Goal: Task Accomplishment & Management: Complete application form

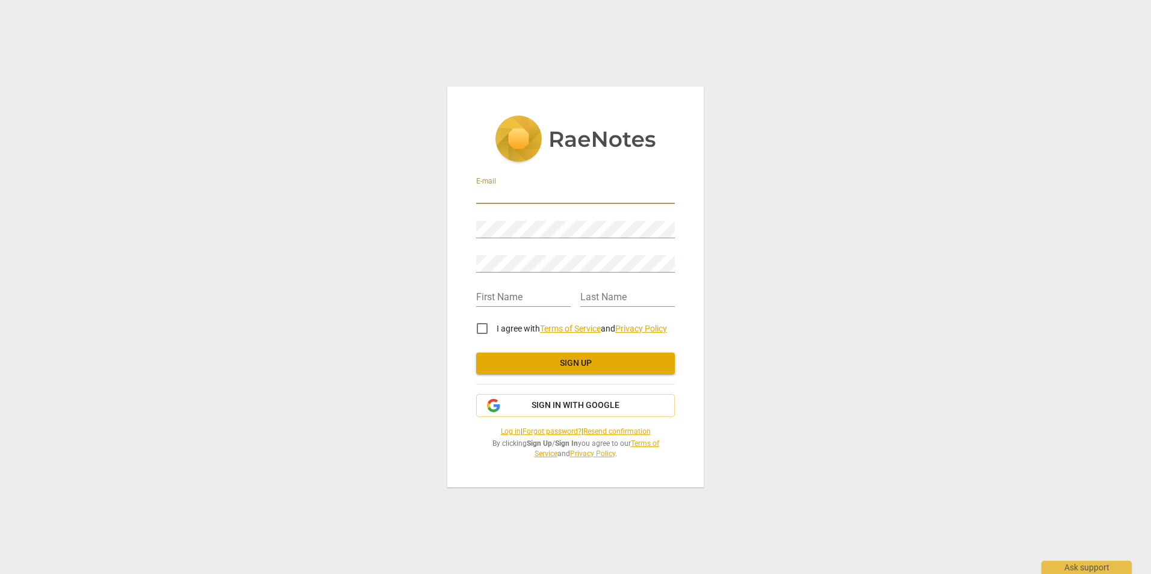
click at [512, 193] on input "email" at bounding box center [575, 195] width 199 height 17
type input "[EMAIL_ADDRESS][DOMAIN_NAME]"
type input "Paskalia"
type input "Mumbua"
drag, startPoint x: 615, startPoint y: 197, endPoint x: 450, endPoint y: 190, distance: 164.5
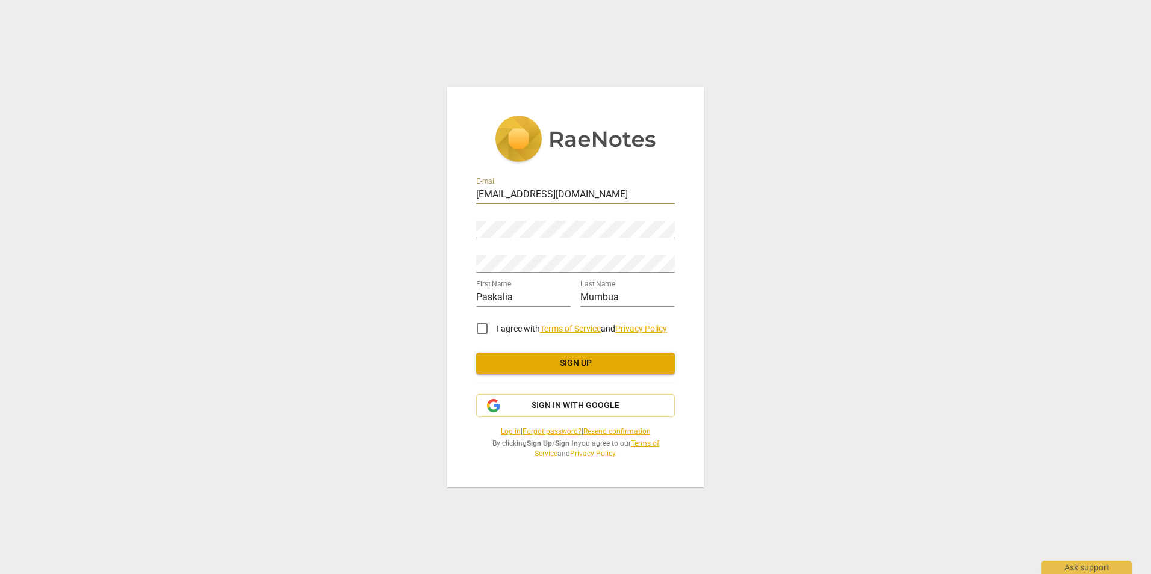
click at [450, 190] on div "E-mail [EMAIL_ADDRESS][DOMAIN_NAME] Password Retype Password First Name Paskali…" at bounding box center [575, 287] width 257 height 401
click at [863, 329] on div "E-mail paskalia.mumbua@epiroc.com Password Retype Password First Name Paskalia …" at bounding box center [575, 287] width 1151 height 574
click at [437, 229] on div "E-mail paskalia.mumbua@epiroc.com Password Retype Password First Name Paskalia …" at bounding box center [575, 287] width 1151 height 574
click at [411, 229] on div "E-mail paskalia.mumbua@epiroc.com Password Retype Password First Name Paskalia …" at bounding box center [575, 287] width 1151 height 574
click at [456, 225] on div "E-mail paskalia.mumbua@epiroc.com Password Retype Password First Name Paskalia …" at bounding box center [575, 287] width 257 height 401
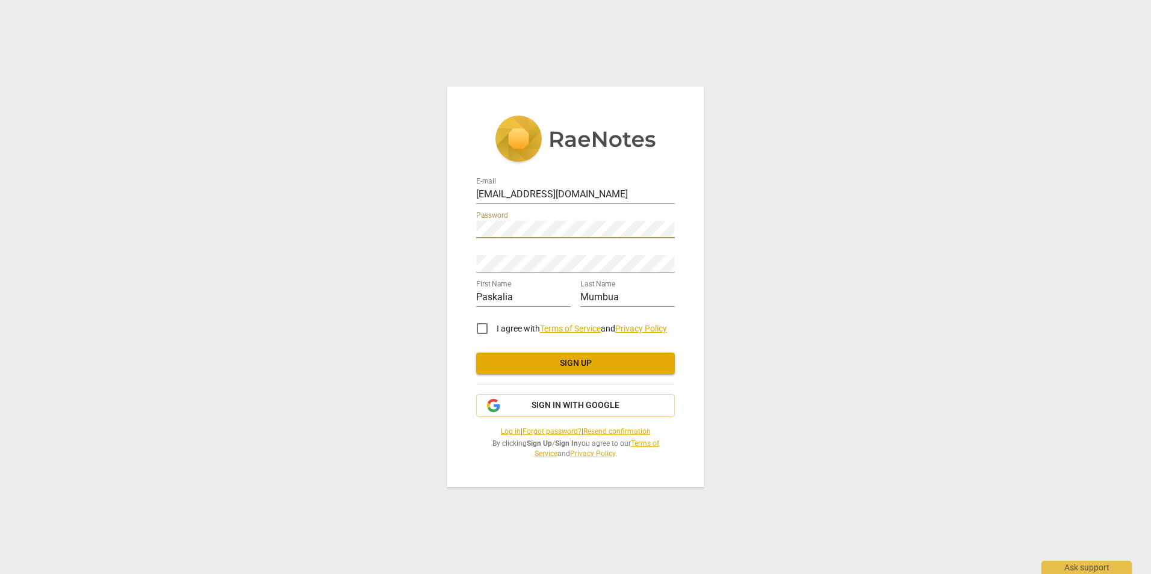
click at [469, 227] on div "E-mail paskalia.mumbua@epiroc.com Password Retype Password First Name Paskalia …" at bounding box center [575, 287] width 257 height 401
click at [485, 327] on input "I agree with Terms of Service and Privacy Policy" at bounding box center [482, 328] width 29 height 29
checkbox input "true"
click at [600, 361] on span "Sign up" at bounding box center [575, 364] width 179 height 12
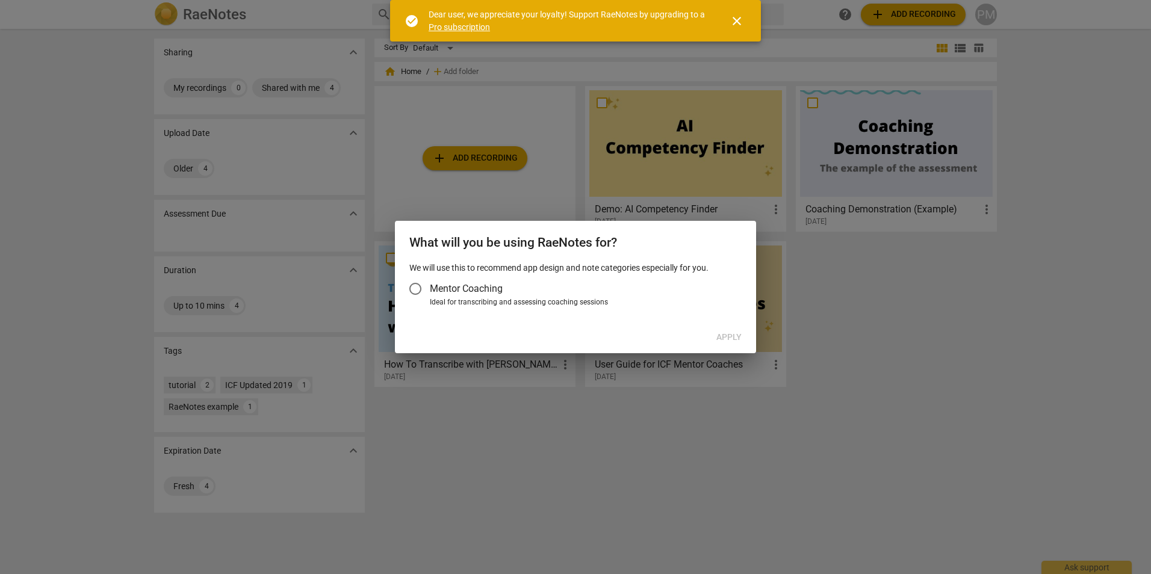
click at [1075, 455] on div at bounding box center [575, 287] width 1151 height 574
click at [737, 19] on span "close" at bounding box center [737, 21] width 14 height 14
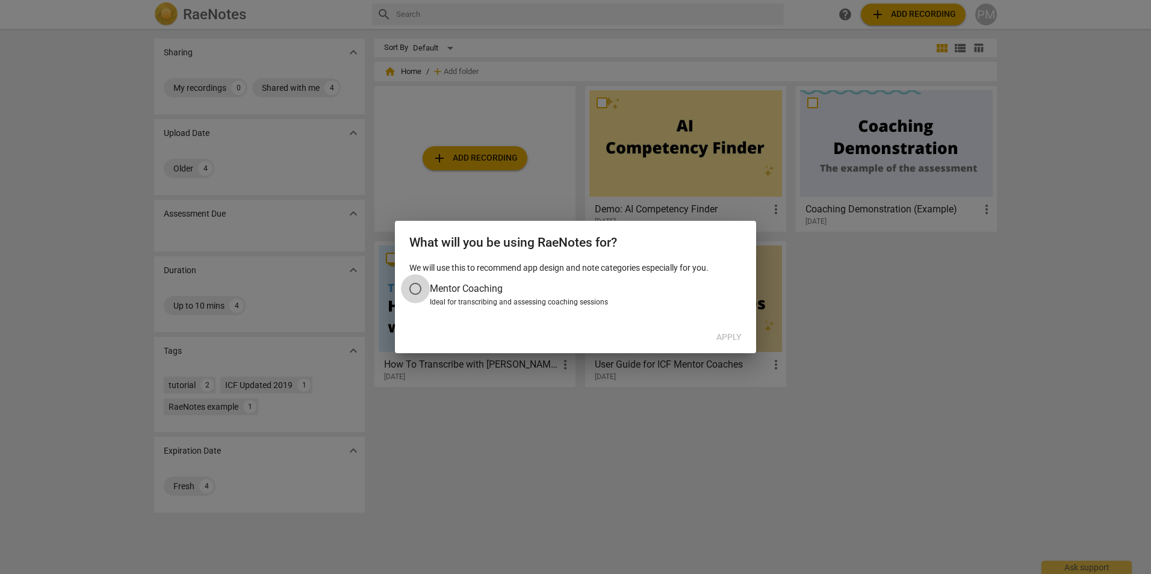
click at [414, 291] on input "Mentor Coaching" at bounding box center [415, 289] width 29 height 29
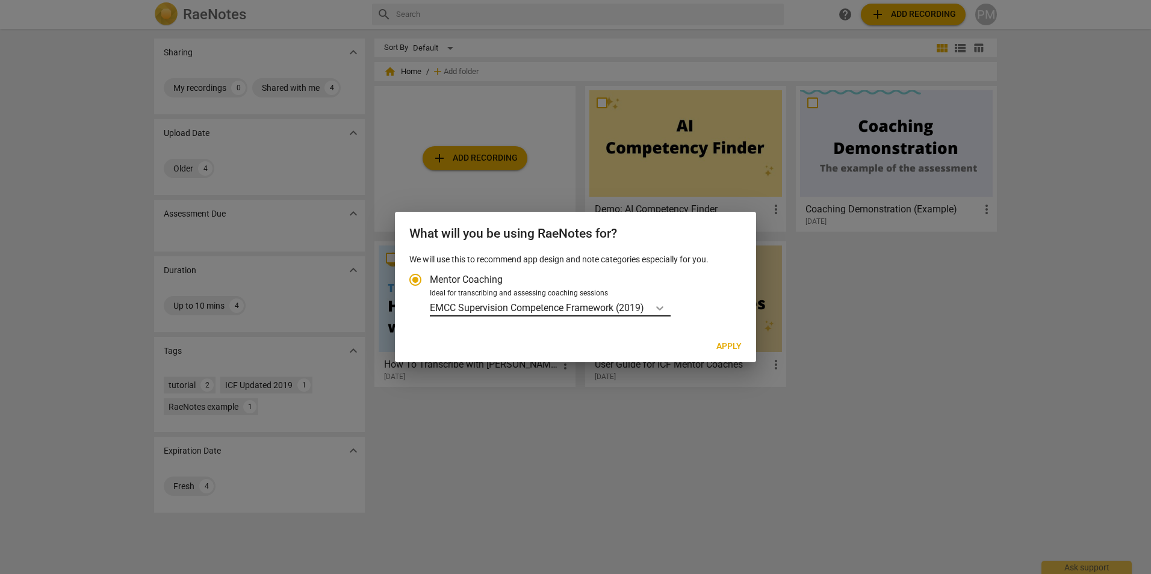
click at [665, 311] on icon "Account type" at bounding box center [660, 308] width 12 height 12
click at [0, 0] on input "Ideal for transcribing and assessing coaching sessions EMCC Supervision Compete…" at bounding box center [0, 0] width 0 height 0
click at [665, 311] on icon "Account type" at bounding box center [660, 308] width 12 height 12
click at [0, 0] on input "Ideal for transcribing and assessing coaching sessions EMCC Supervision Compete…" at bounding box center [0, 0] width 0 height 0
click at [733, 346] on span "Apply" at bounding box center [729, 347] width 25 height 12
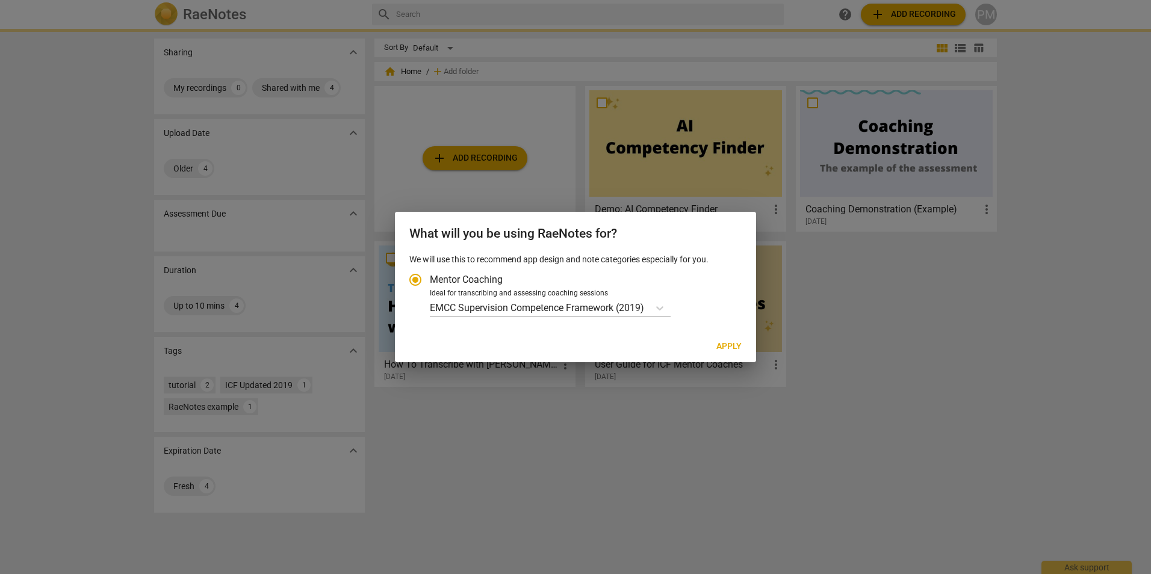
radio input "false"
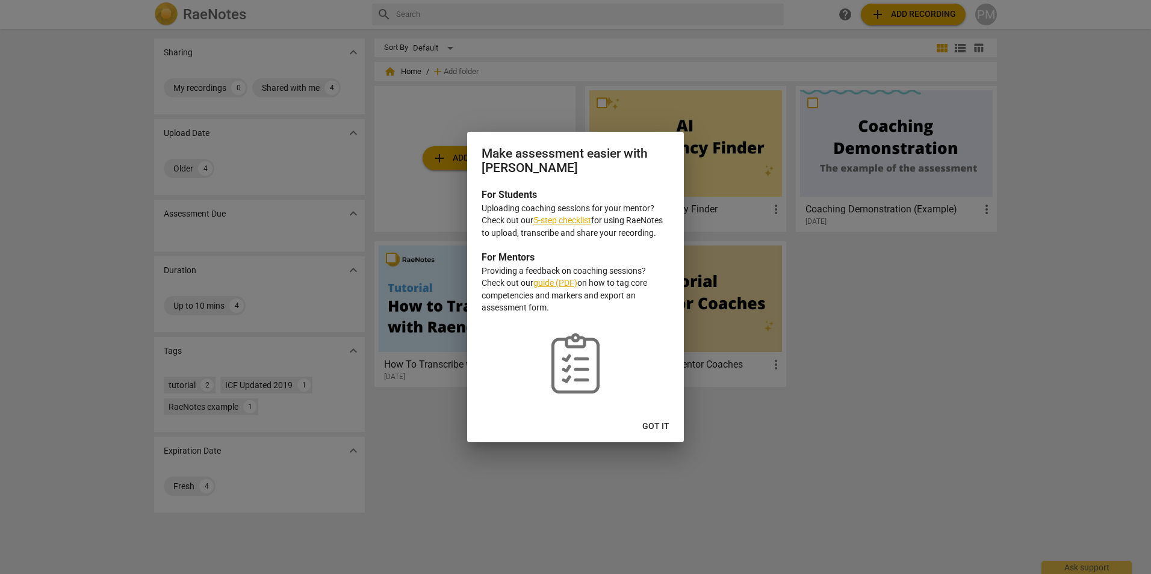
click at [579, 219] on link "5-step checklist" at bounding box center [563, 221] width 58 height 10
